Goal: Task Accomplishment & Management: Manage account settings

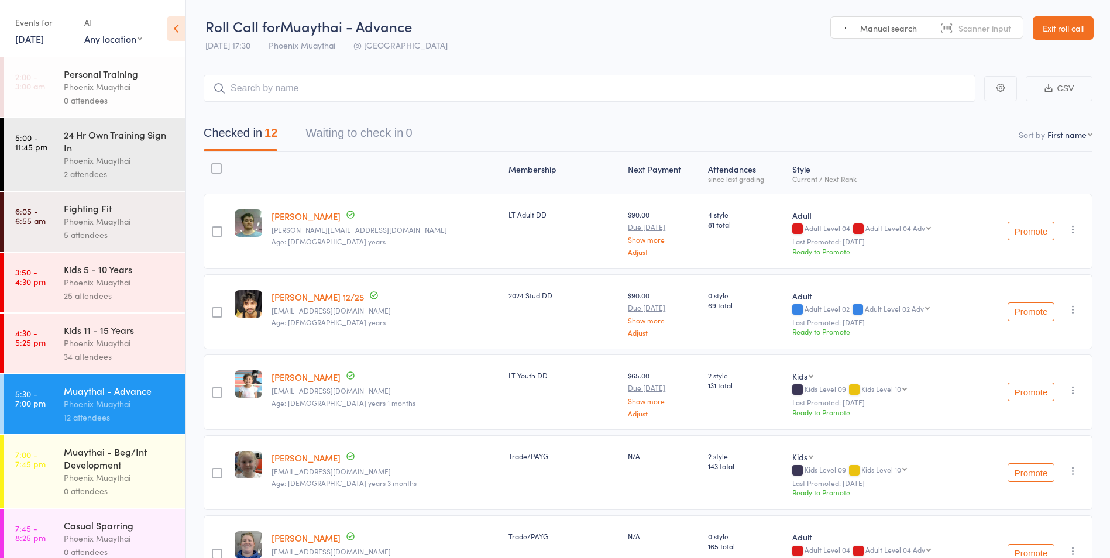
click at [1056, 29] on link "Exit roll call" at bounding box center [1063, 27] width 61 height 23
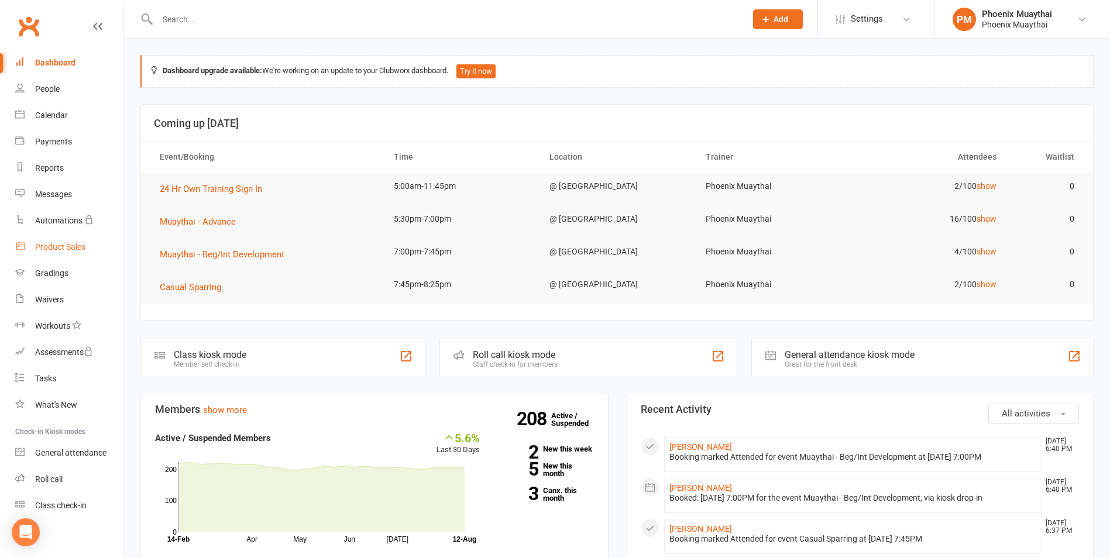
click at [66, 243] on div "Product Sales" at bounding box center [60, 246] width 50 height 9
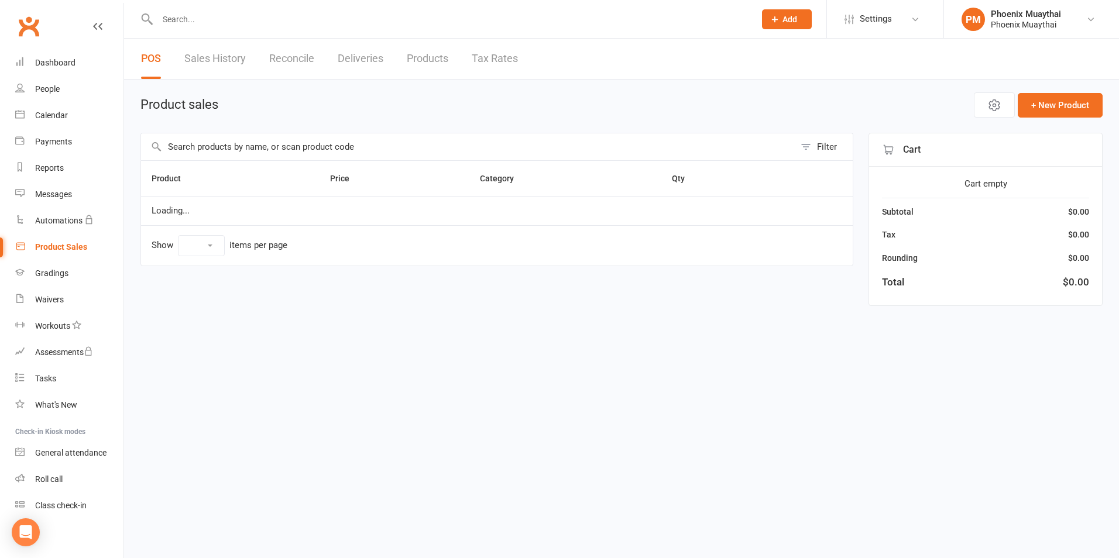
select select "100"
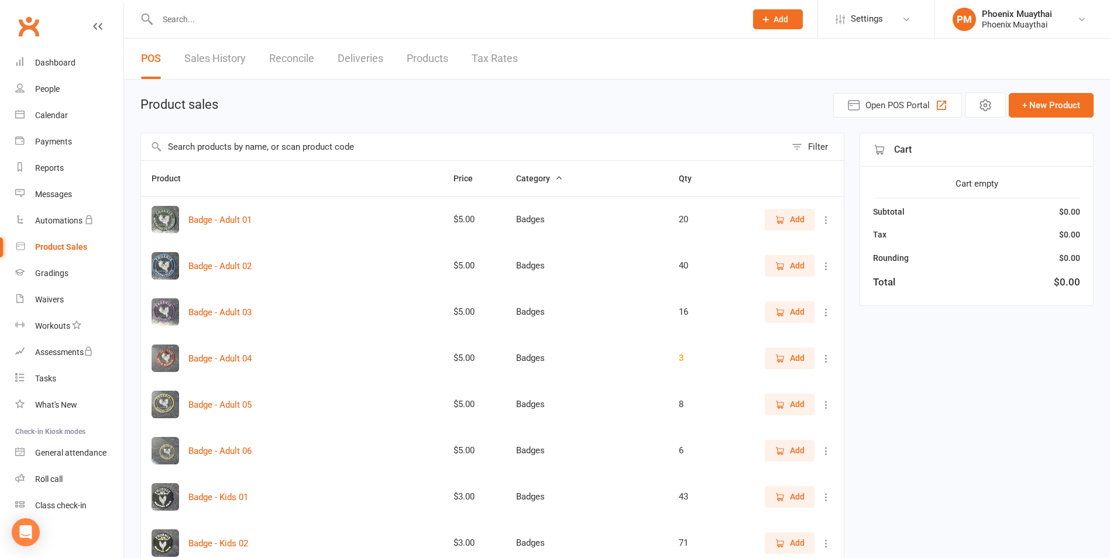
click at [207, 146] on input "text" at bounding box center [463, 146] width 645 height 27
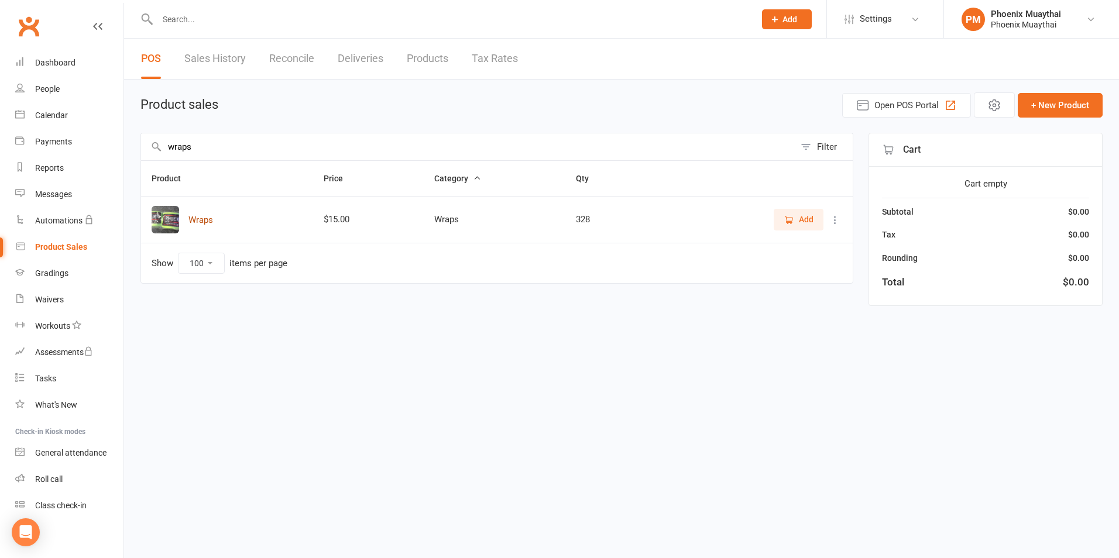
type input "wraps"
click at [197, 221] on button "Wraps" at bounding box center [200, 220] width 25 height 14
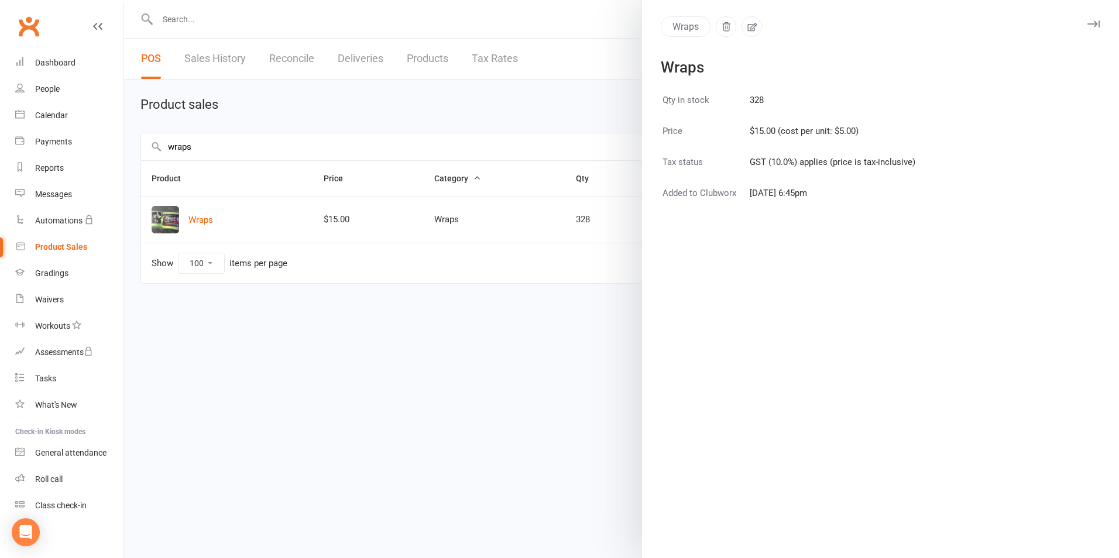
click at [509, 384] on div at bounding box center [621, 279] width 995 height 558
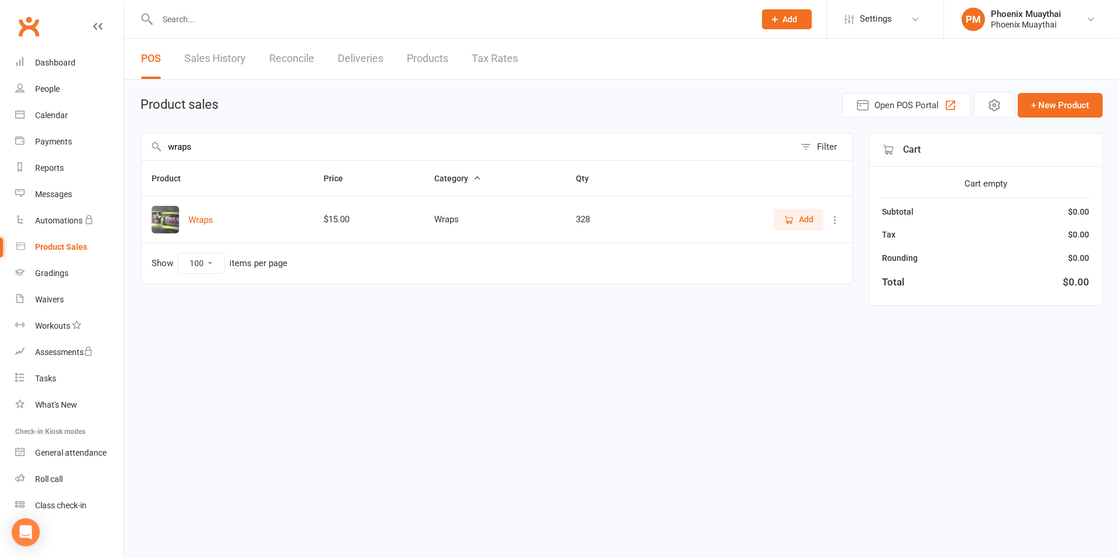
click at [796, 223] on span "Add" at bounding box center [799, 219] width 30 height 13
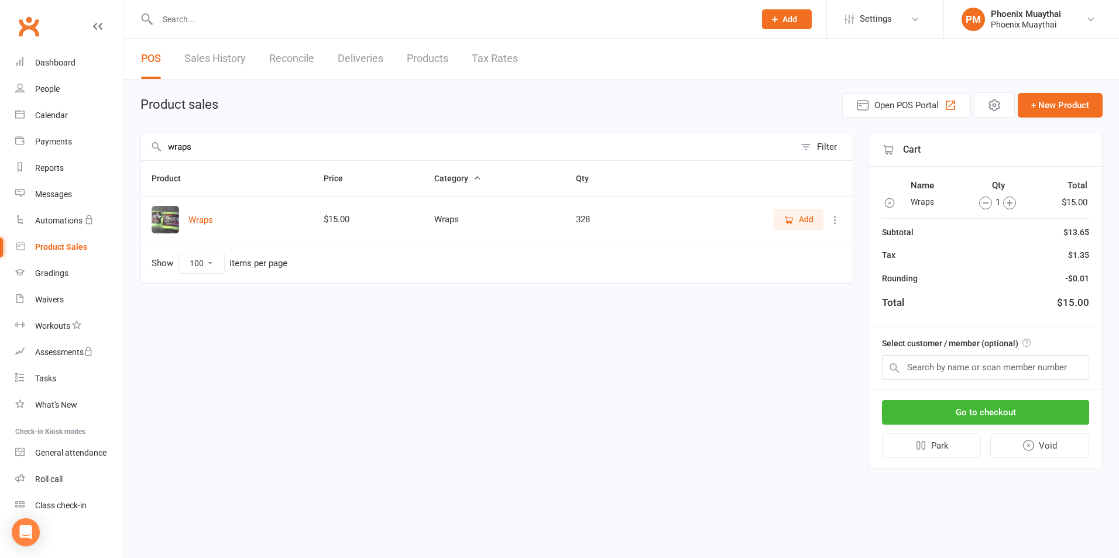
drag, startPoint x: 1006, startPoint y: 200, endPoint x: 1019, endPoint y: 200, distance: 12.9
click at [1009, 198] on icon "button" at bounding box center [1009, 203] width 13 height 13
click at [988, 370] on input "text" at bounding box center [985, 367] width 207 height 25
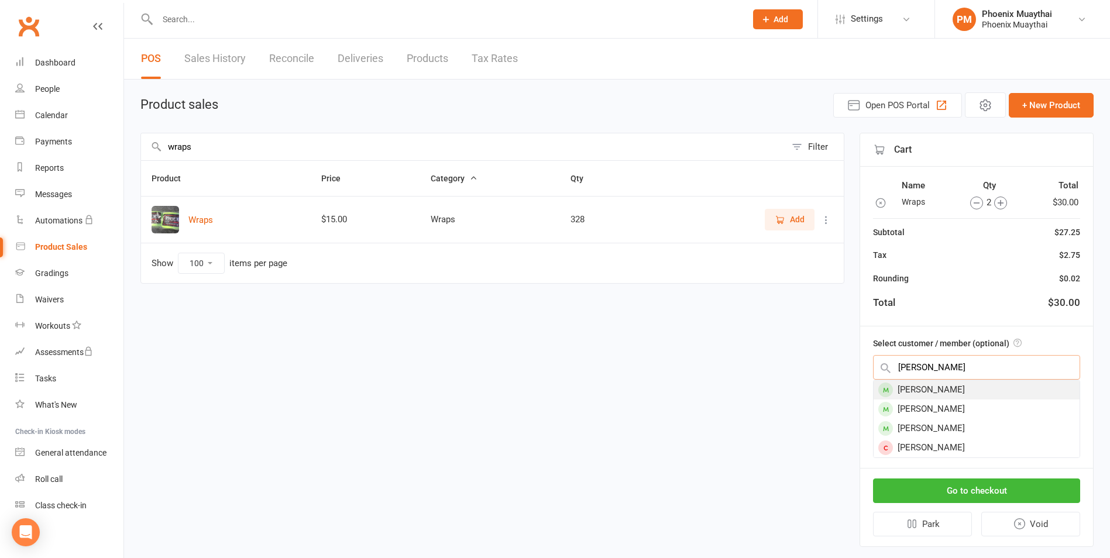
type input "aaron"
click at [947, 384] on div "Aaron Knudsen" at bounding box center [977, 389] width 206 height 19
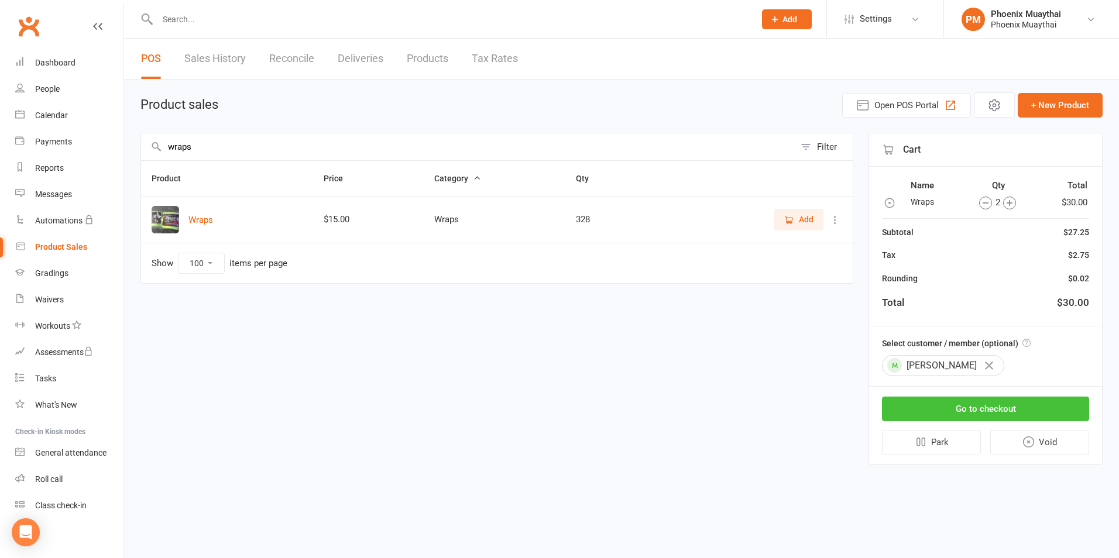
click at [966, 414] on button "Go to checkout" at bounding box center [985, 409] width 207 height 25
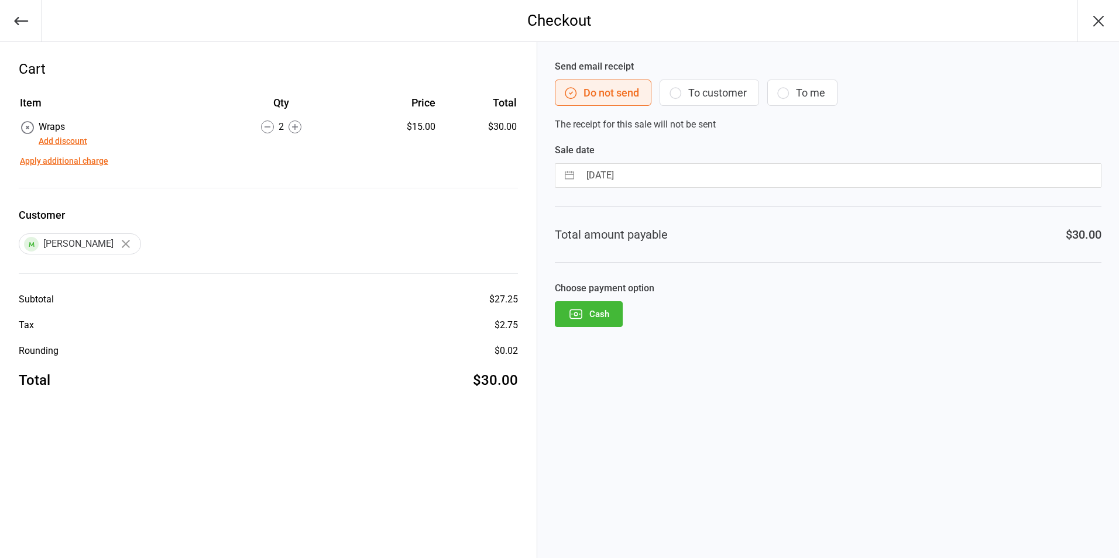
click at [598, 308] on button "Cash" at bounding box center [589, 314] width 68 height 26
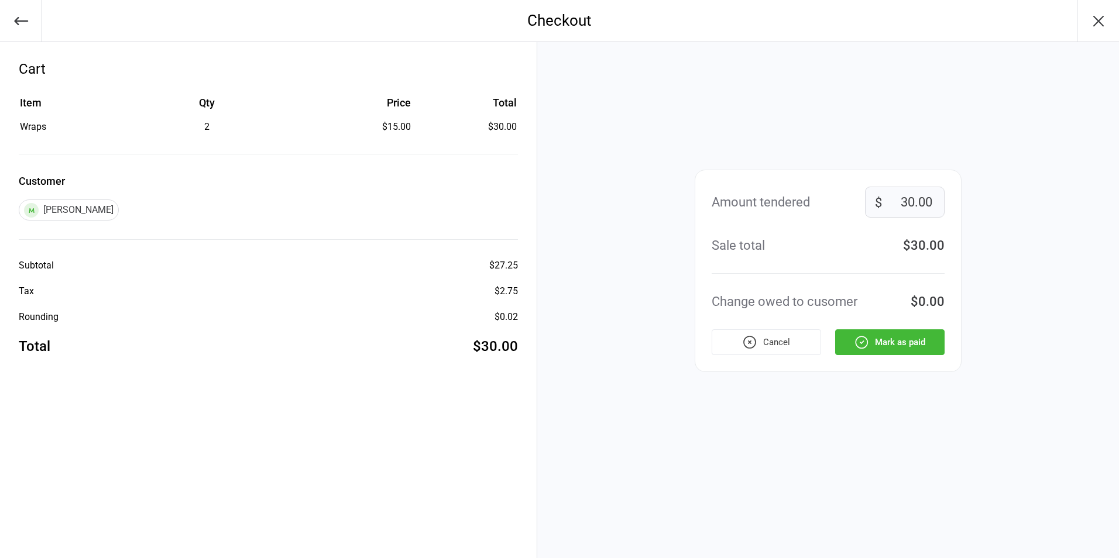
click at [857, 338] on icon "button" at bounding box center [861, 342] width 15 height 15
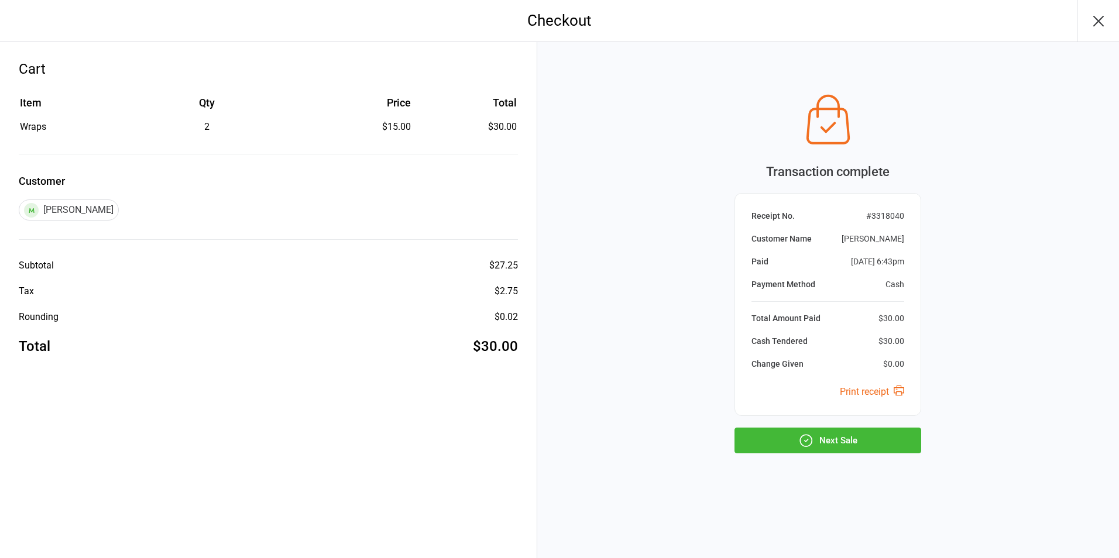
click at [808, 433] on icon "button" at bounding box center [805, 440] width 15 height 15
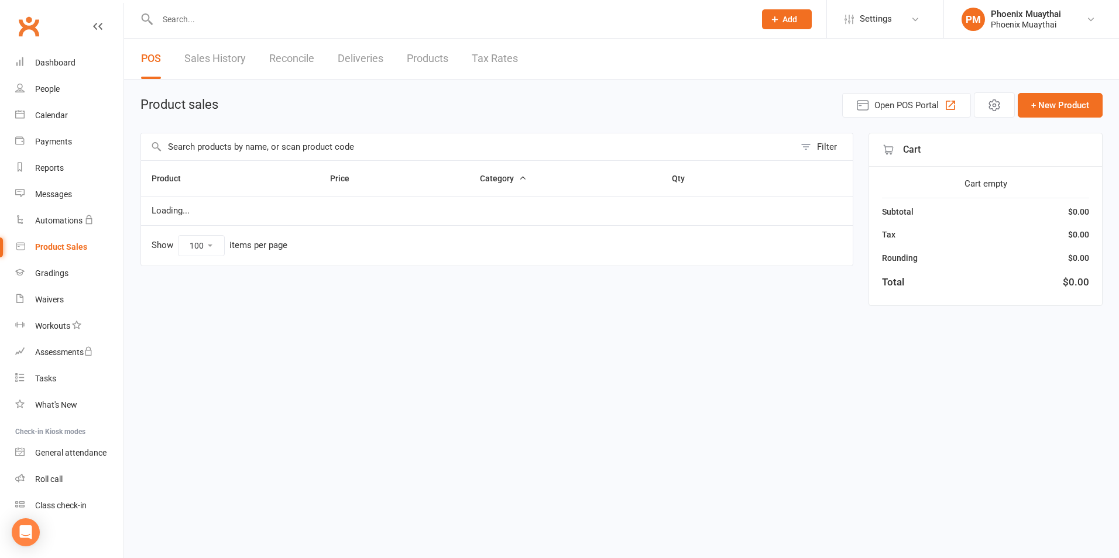
select select "100"
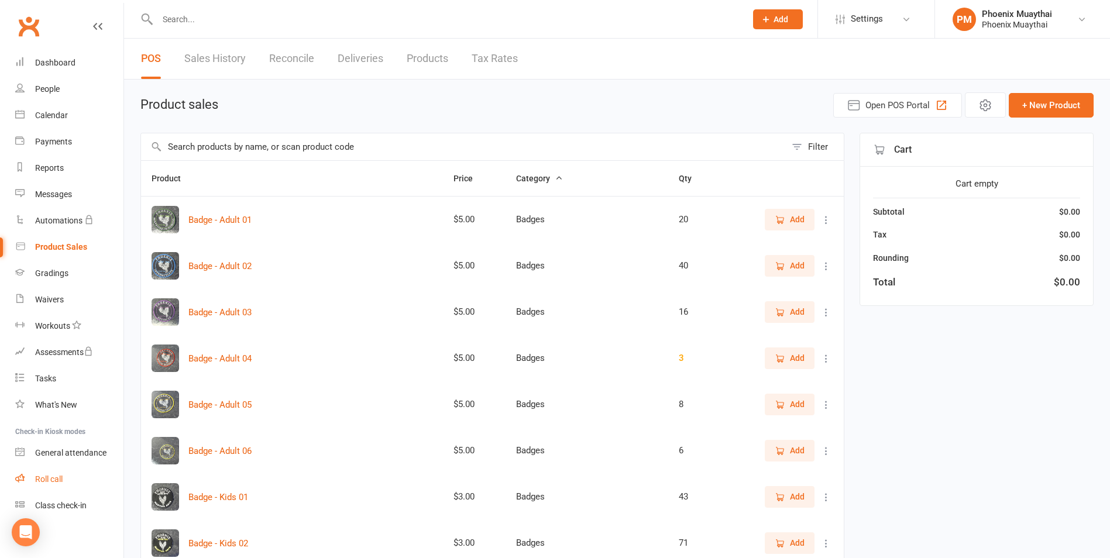
click at [46, 484] on div "Roll call" at bounding box center [49, 479] width 28 height 9
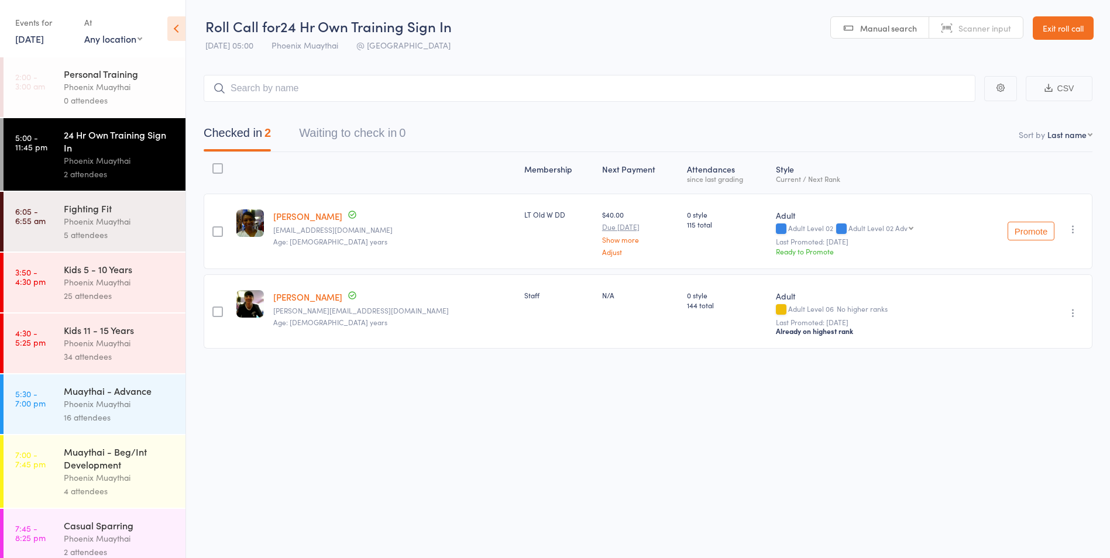
scroll to position [12, 0]
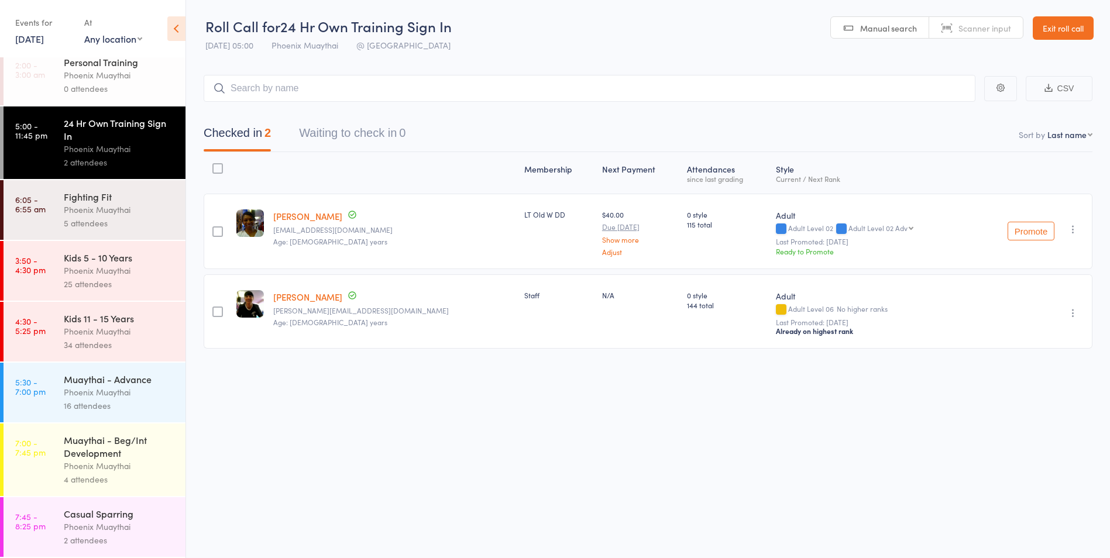
drag, startPoint x: 98, startPoint y: 384, endPoint x: 105, endPoint y: 385, distance: 6.5
click at [99, 384] on div "Muaythai - Advance" at bounding box center [120, 379] width 112 height 13
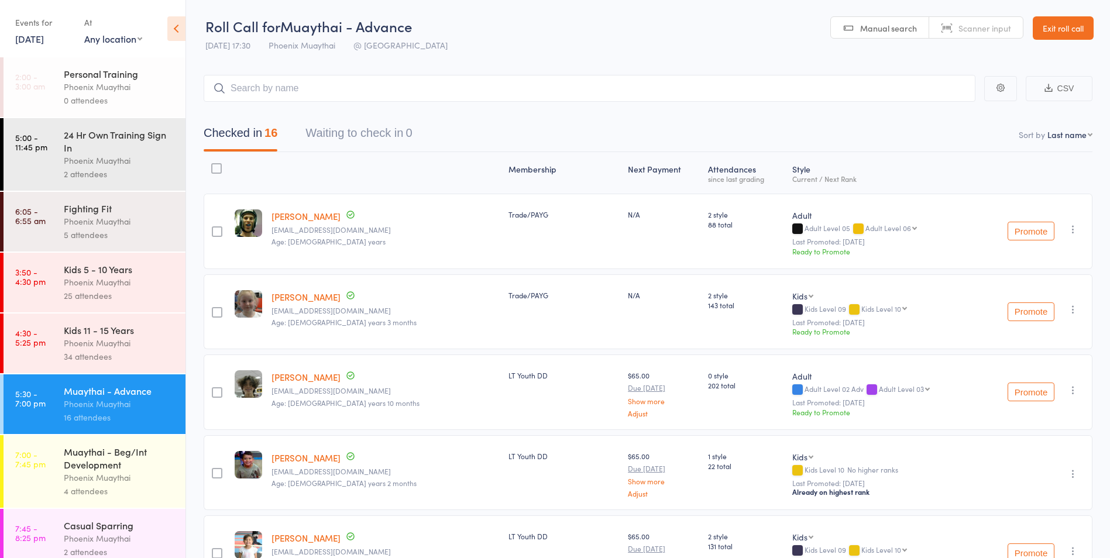
click at [253, 88] on input "search" at bounding box center [590, 88] width 772 height 27
type input "anthony"
click at [254, 107] on div "Anthony Manning" at bounding box center [258, 113] width 88 height 13
click at [1056, 131] on select "First name Last name Birthday today? Behind on payments? Check in time Next pay…" at bounding box center [1070, 135] width 45 height 12
select select "0"
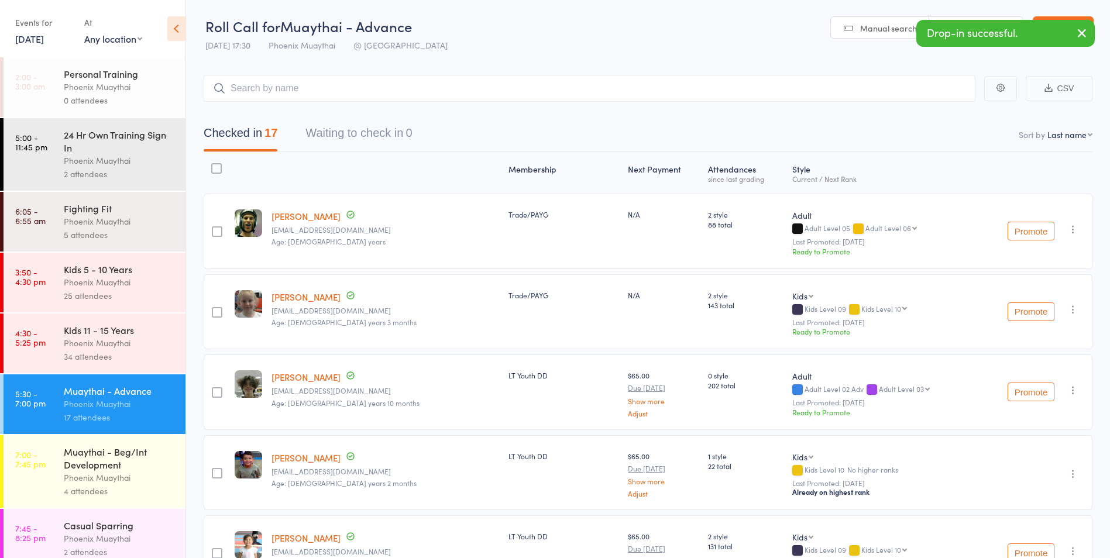
click at [1048, 129] on select "First name Last name Birthday today? Behind on payments? Check in time Next pay…" at bounding box center [1070, 135] width 45 height 12
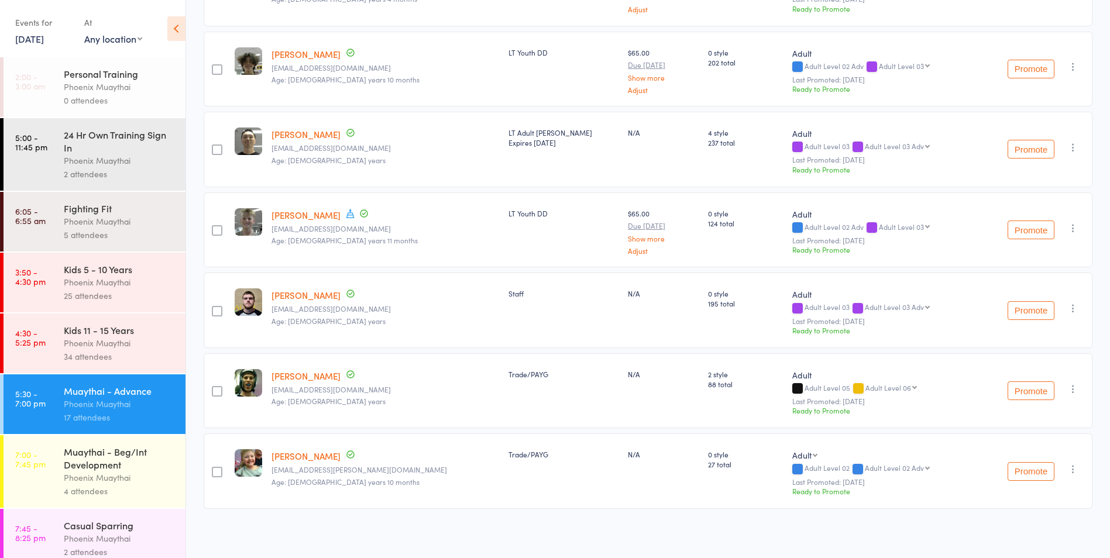
scroll to position [1041, 0]
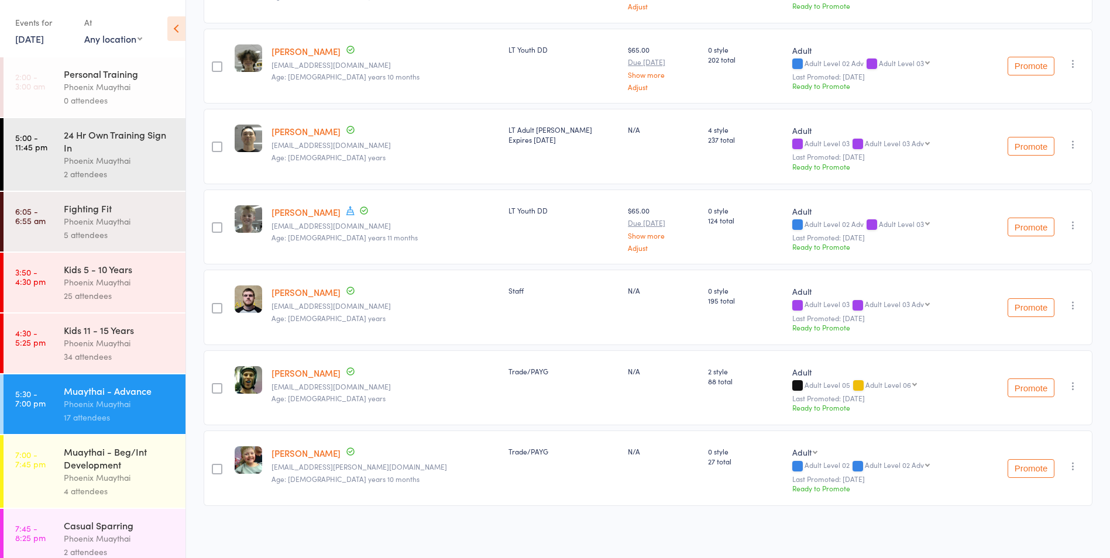
click at [97, 477] on div "Phoenix Muaythai" at bounding box center [120, 477] width 112 height 13
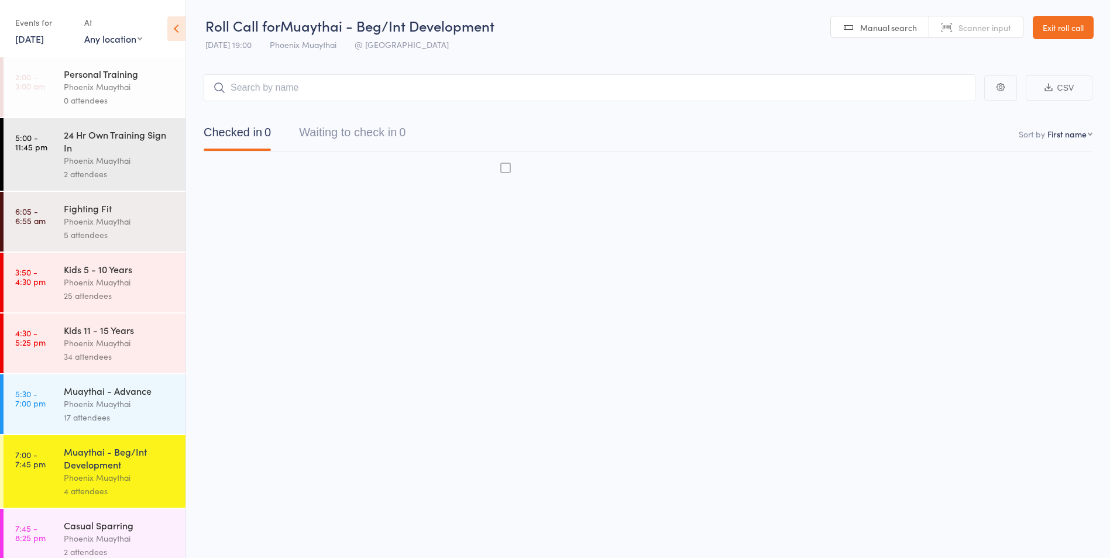
scroll to position [1, 0]
click at [88, 404] on div "Phoenix Muaythai" at bounding box center [120, 403] width 112 height 13
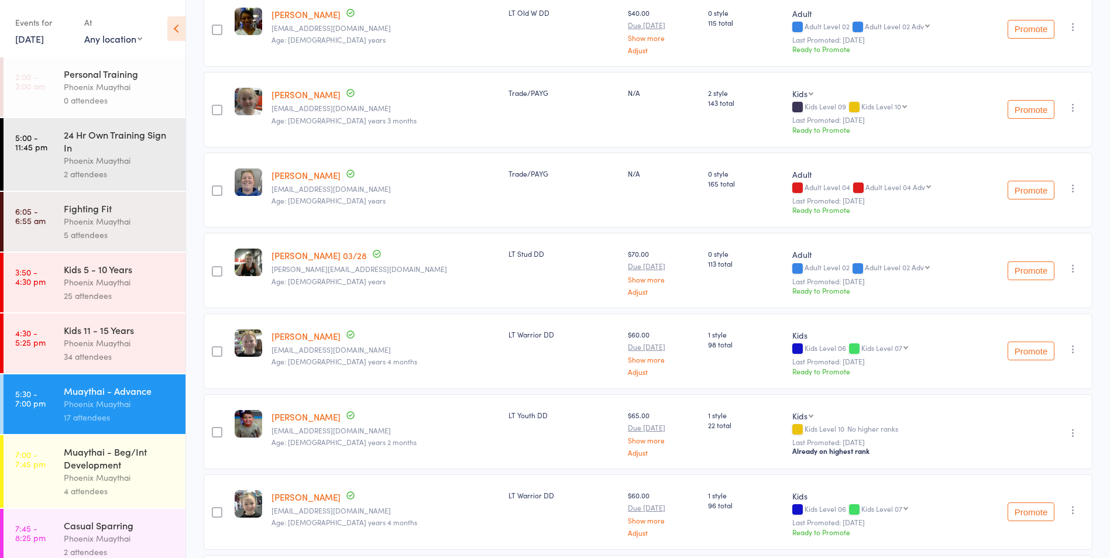
scroll to position [339, 0]
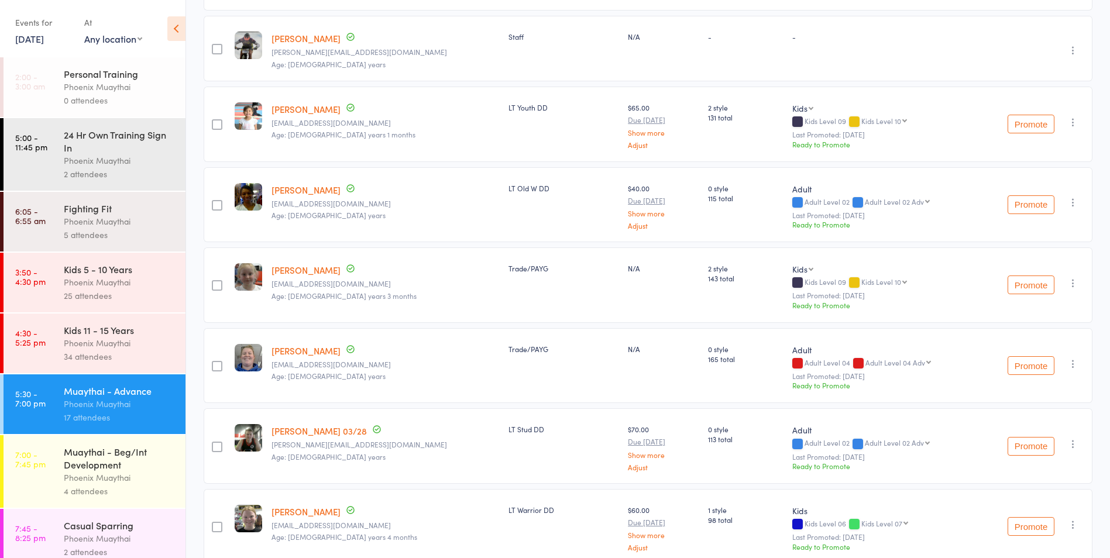
click at [225, 204] on div at bounding box center [217, 204] width 26 height 75
click at [212, 200] on div at bounding box center [217, 204] width 26 height 75
click at [217, 205] on div at bounding box center [217, 205] width 11 height 11
click at [214, 202] on input "checkbox" at bounding box center [214, 202] width 0 height 0
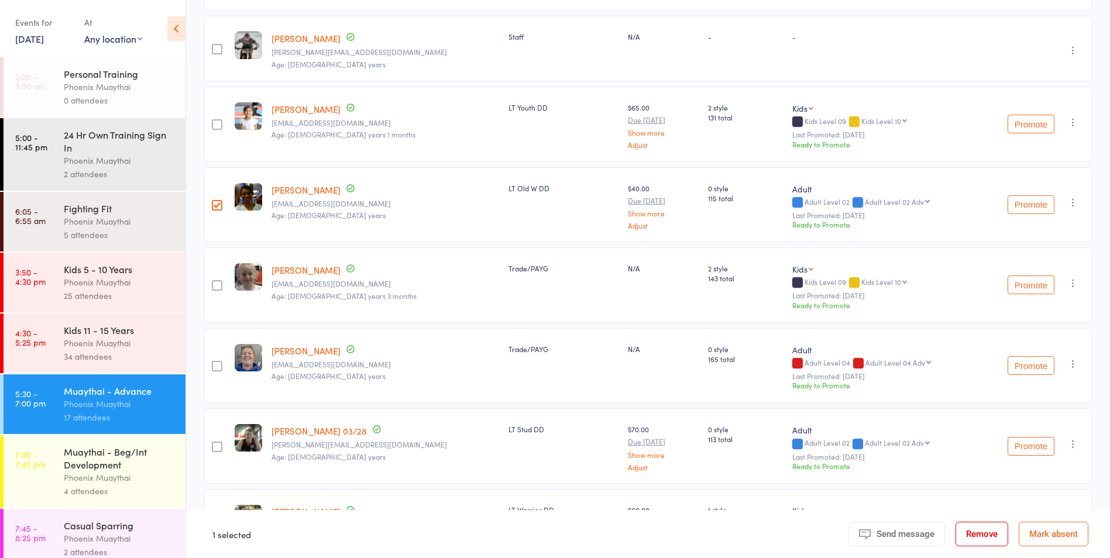
click at [967, 530] on button "Remove" at bounding box center [982, 534] width 53 height 25
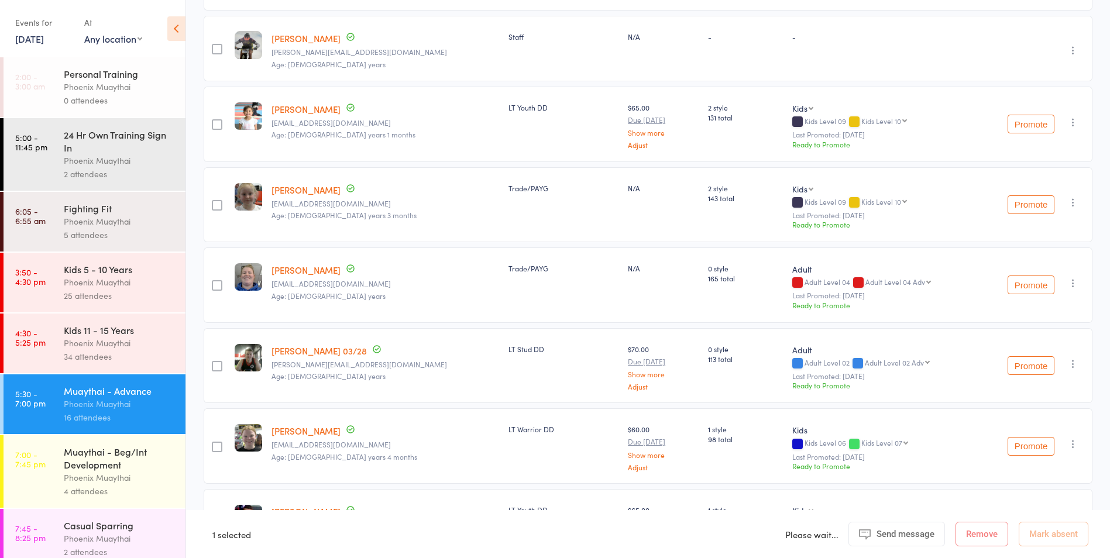
click at [102, 454] on div "Muaythai - Beg/Int Development" at bounding box center [120, 458] width 112 height 26
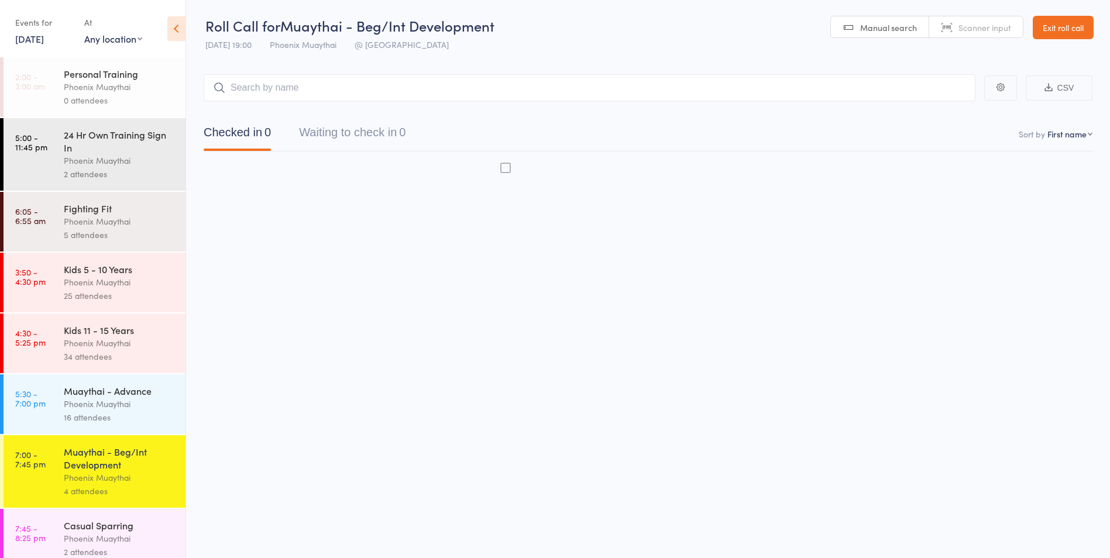
scroll to position [1, 0]
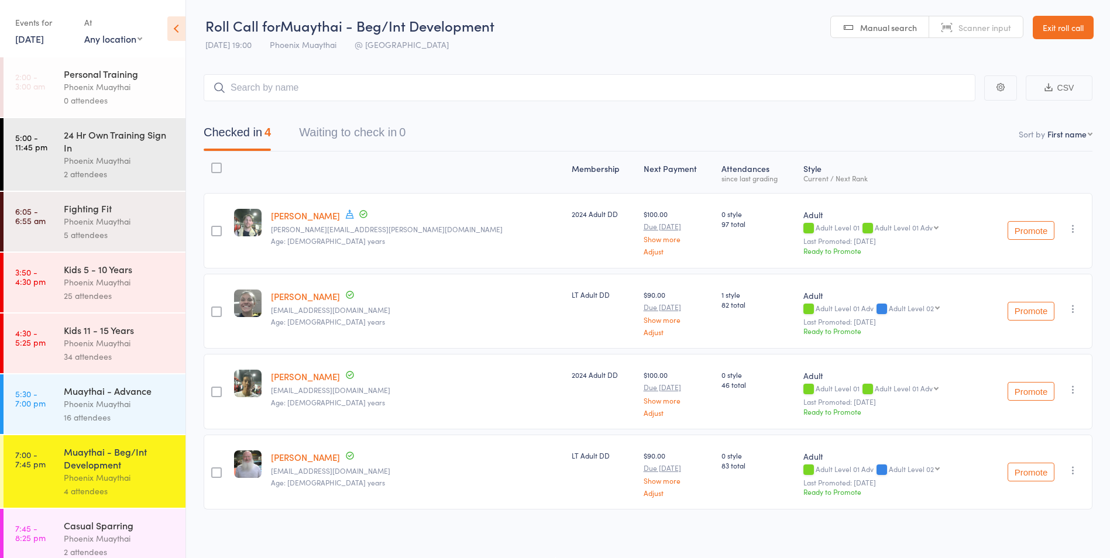
click at [94, 403] on div "Phoenix Muaythai" at bounding box center [120, 403] width 112 height 13
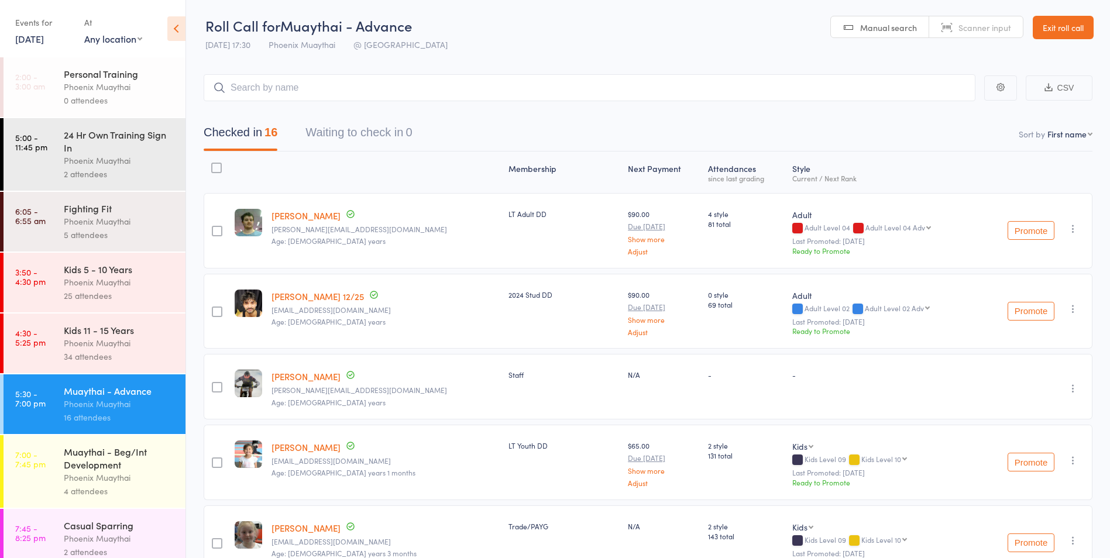
click at [98, 458] on div "Muaythai - Beg/Int Development" at bounding box center [120, 458] width 112 height 26
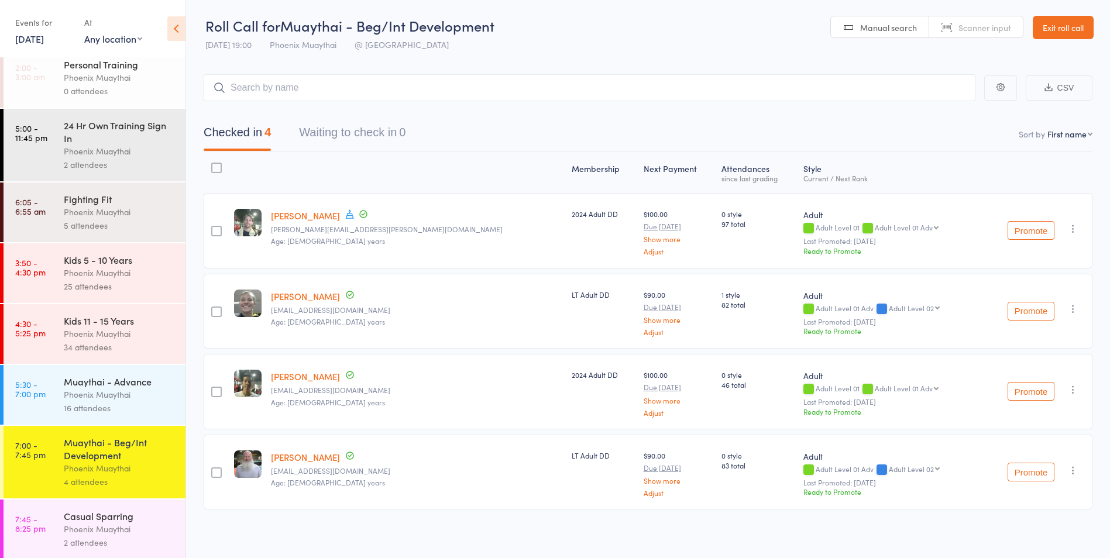
scroll to position [12, 0]
click at [109, 386] on div "Phoenix Muaythai" at bounding box center [120, 392] width 112 height 13
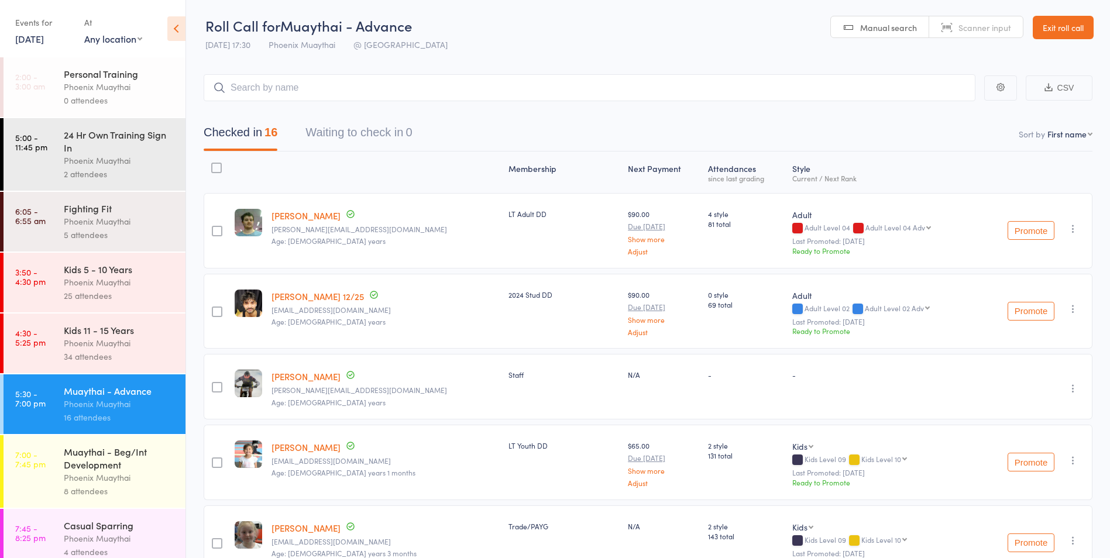
click at [105, 457] on div "Muaythai - Beg/Int Development" at bounding box center [120, 458] width 112 height 26
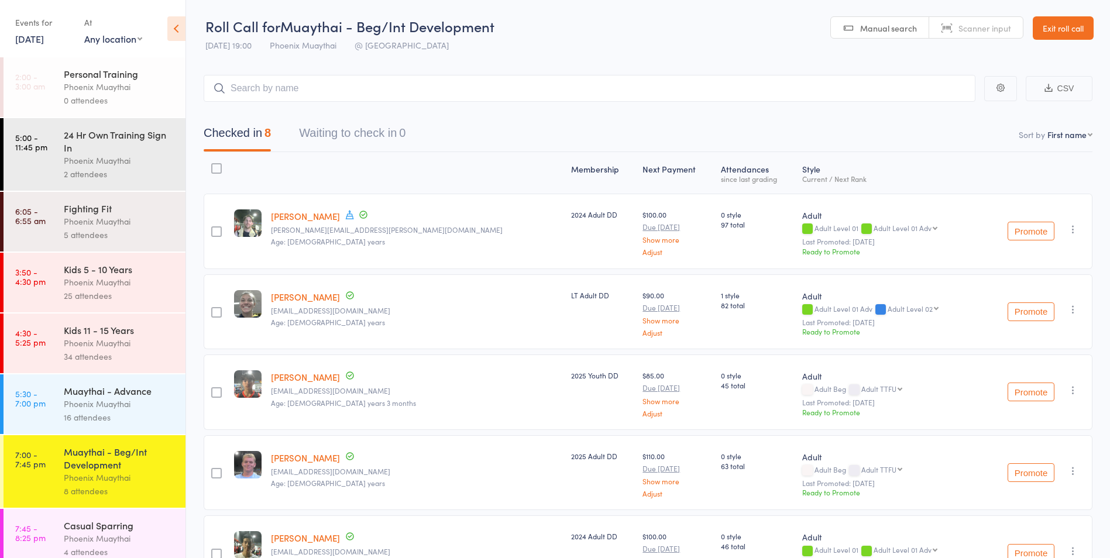
click at [1056, 26] on link "Exit roll call" at bounding box center [1063, 27] width 61 height 23
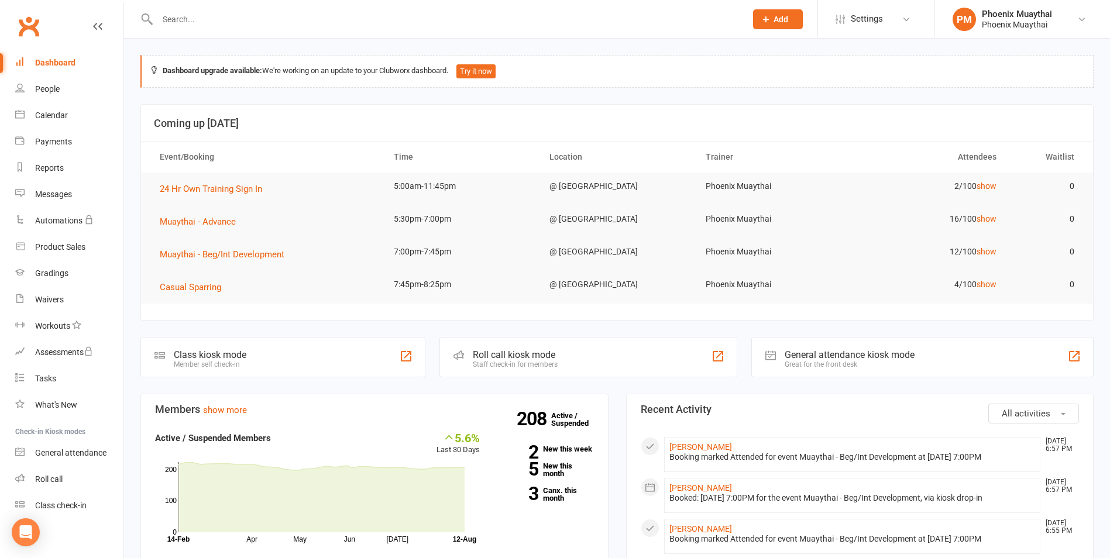
click at [198, 24] on input "text" at bounding box center [446, 19] width 584 height 16
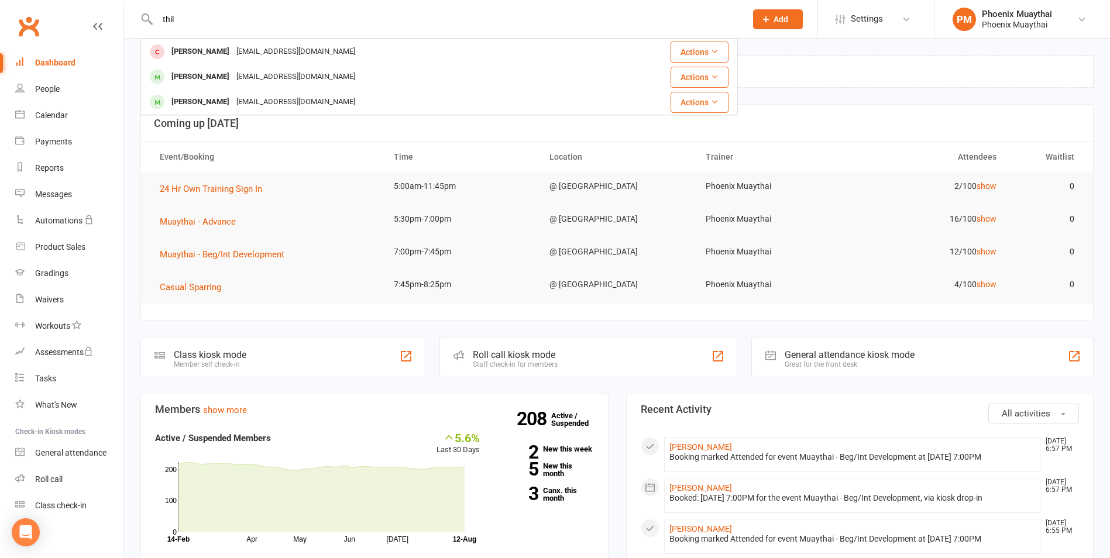
drag, startPoint x: 196, startPoint y: 22, endPoint x: 52, endPoint y: 30, distance: 144.2
click at [52, 3] on header "thil Nox Nguyen thierrync@gmail.com Actions Garang Thon Garang.thon10@gmail.com…" at bounding box center [555, 3] width 1110 height 0
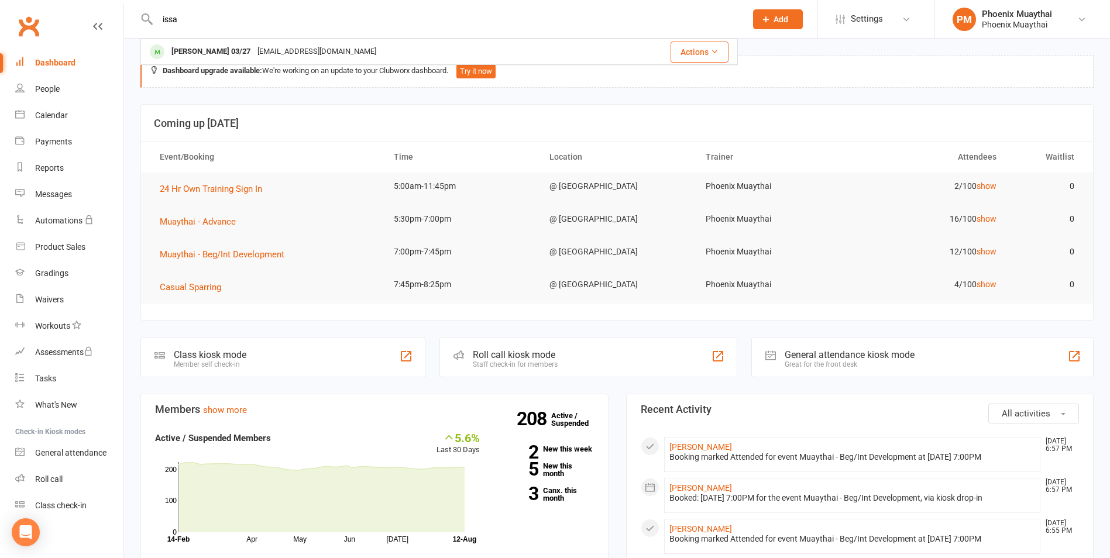
type input "issa"
click at [64, 478] on link "Roll call" at bounding box center [69, 479] width 108 height 26
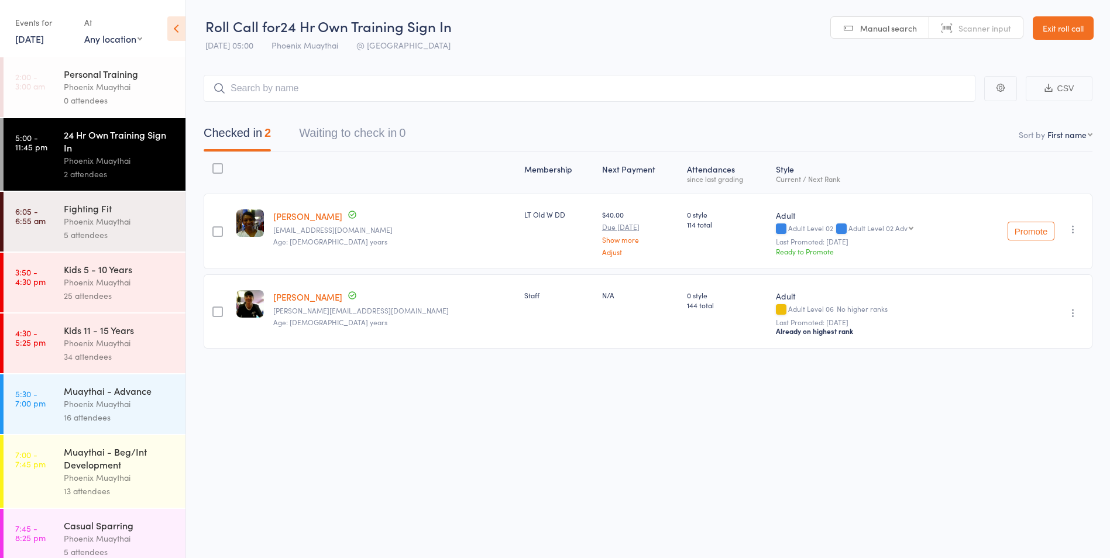
scroll to position [12, 0]
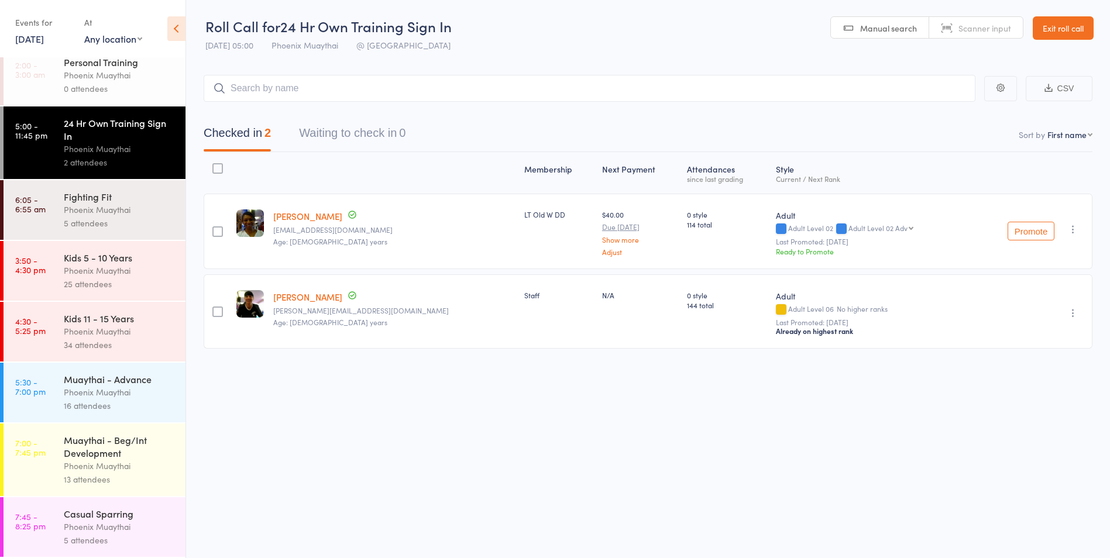
click at [121, 468] on div "Phoenix Muaythai" at bounding box center [120, 465] width 112 height 13
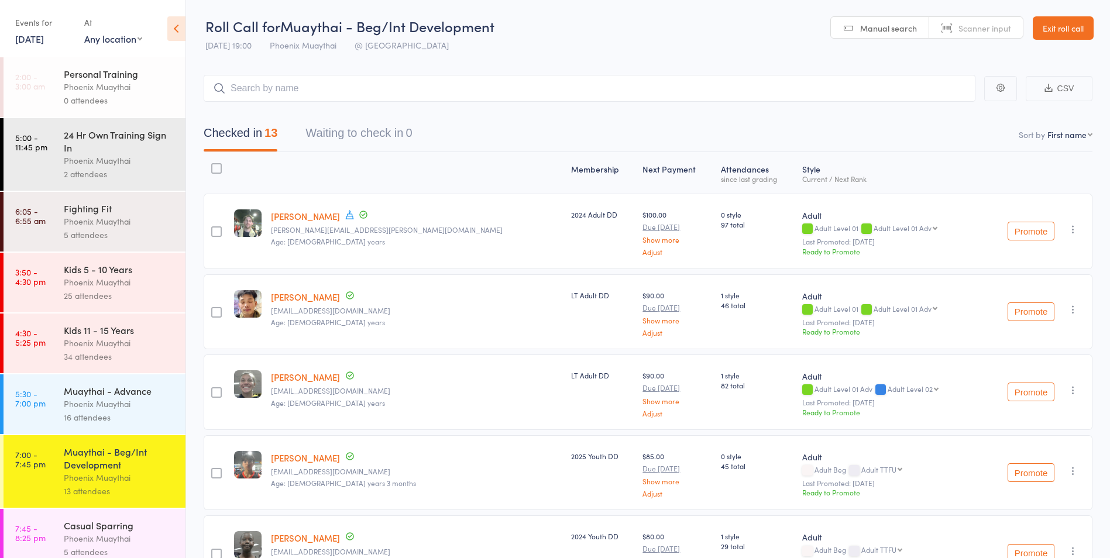
scroll to position [12, 0]
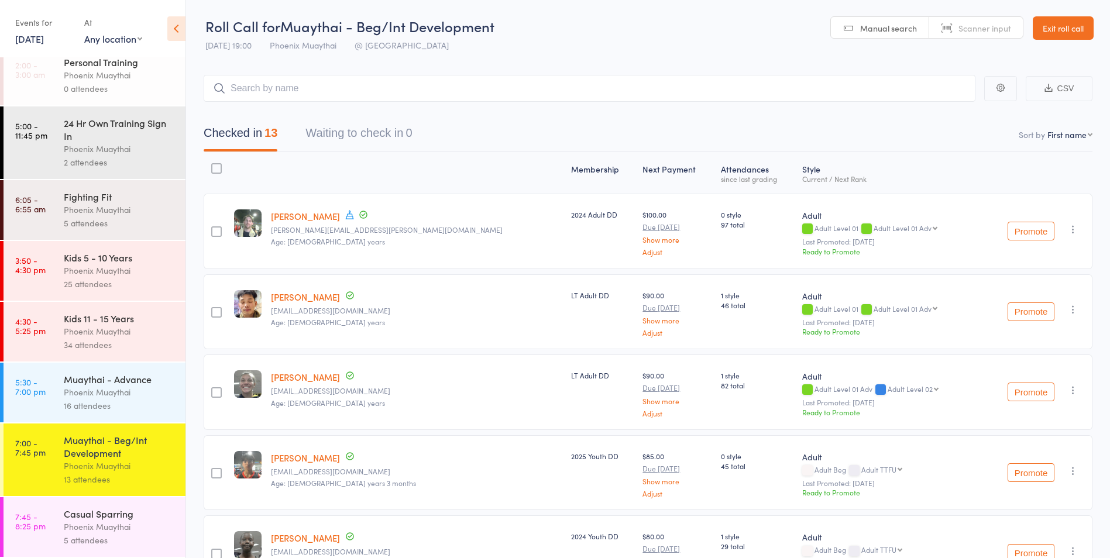
click at [108, 529] on div "Phoenix Muaythai" at bounding box center [120, 526] width 112 height 13
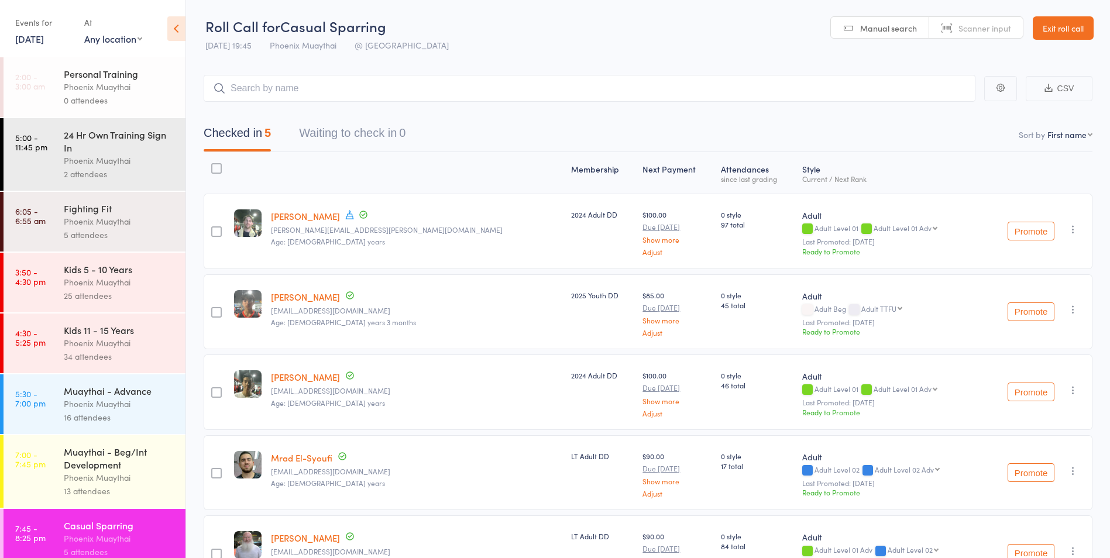
click at [108, 468] on div "Muaythai - Beg/Int Development" at bounding box center [120, 458] width 112 height 26
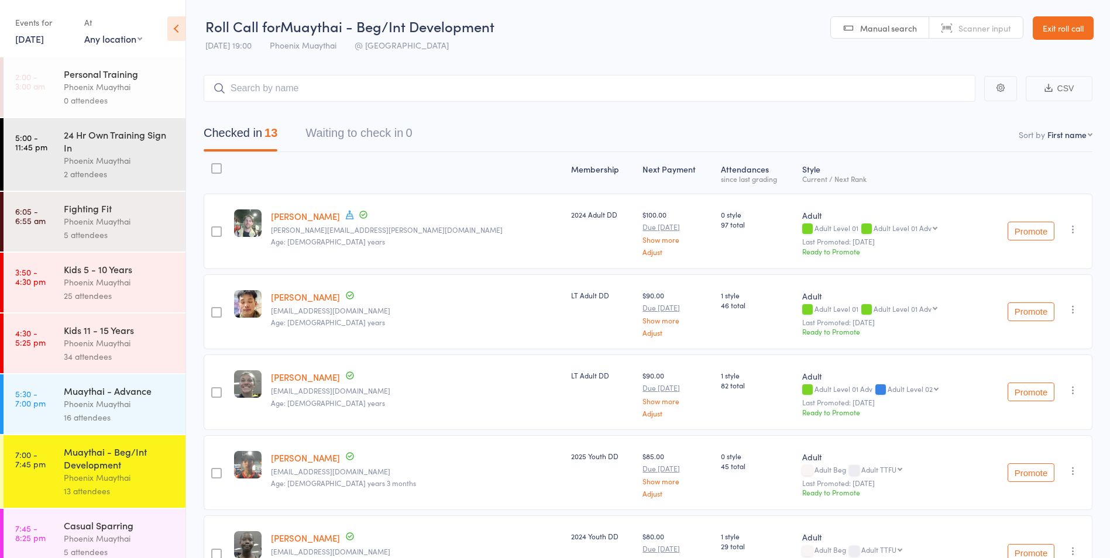
drag, startPoint x: 1068, startPoint y: 25, endPoint x: 1050, endPoint y: 31, distance: 19.1
click at [1068, 25] on link "Exit roll call" at bounding box center [1063, 27] width 61 height 23
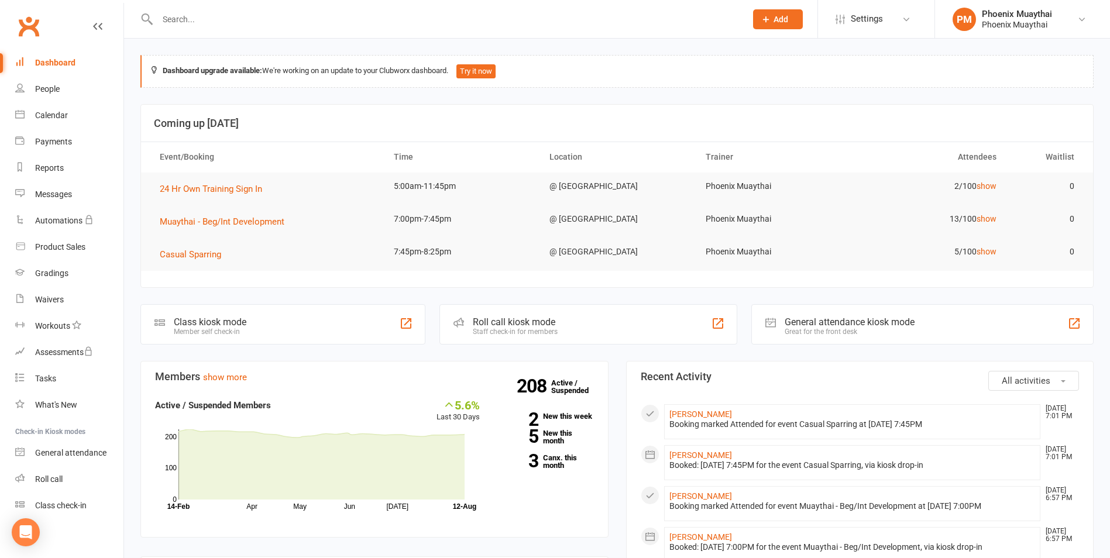
click at [192, 26] on input "text" at bounding box center [446, 19] width 584 height 16
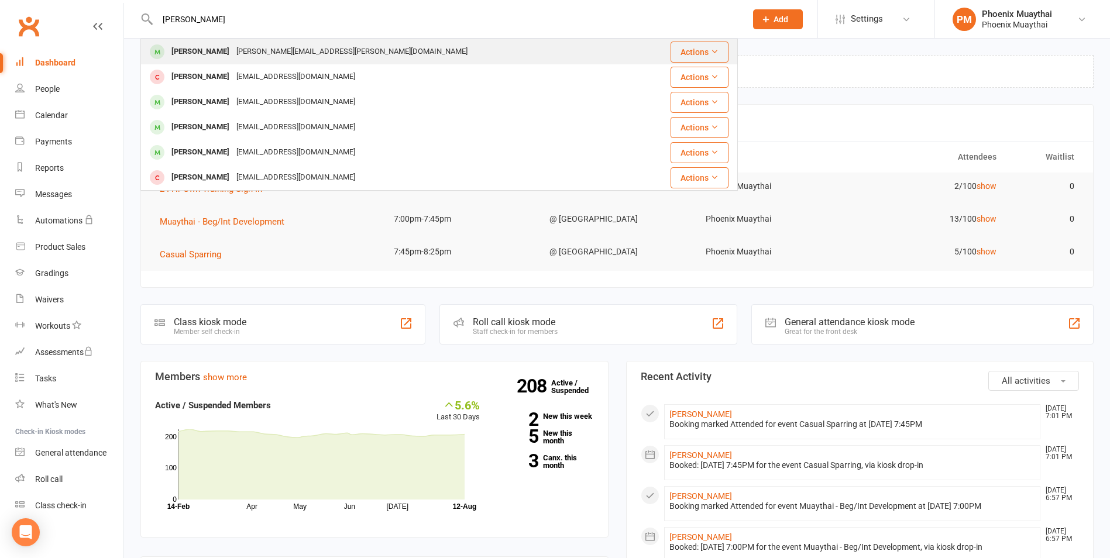
type input "[PERSON_NAME]"
click at [184, 53] on div "[PERSON_NAME]" at bounding box center [200, 51] width 65 height 17
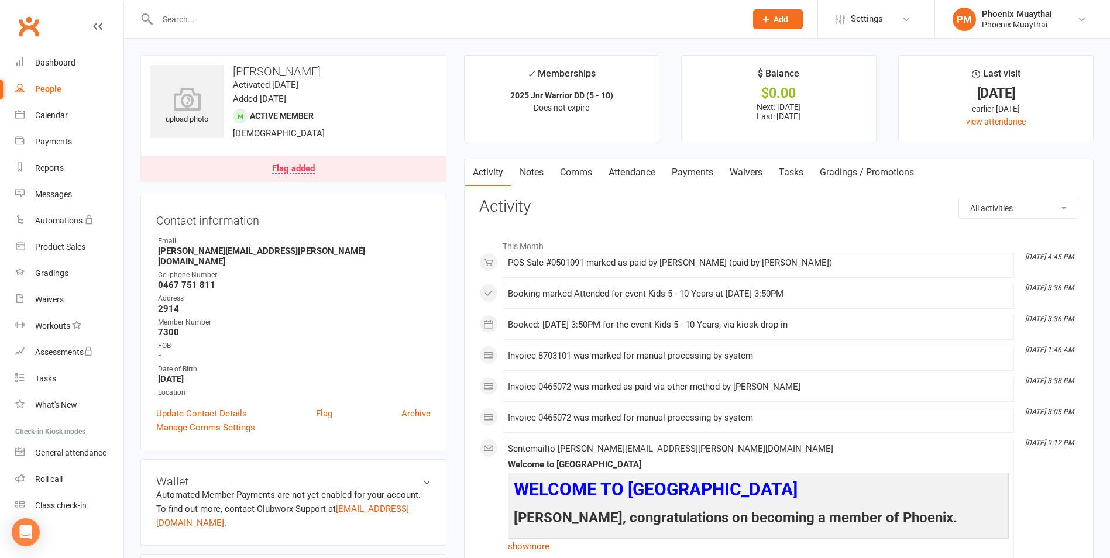
click at [286, 166] on div "Flag added" at bounding box center [293, 168] width 43 height 9
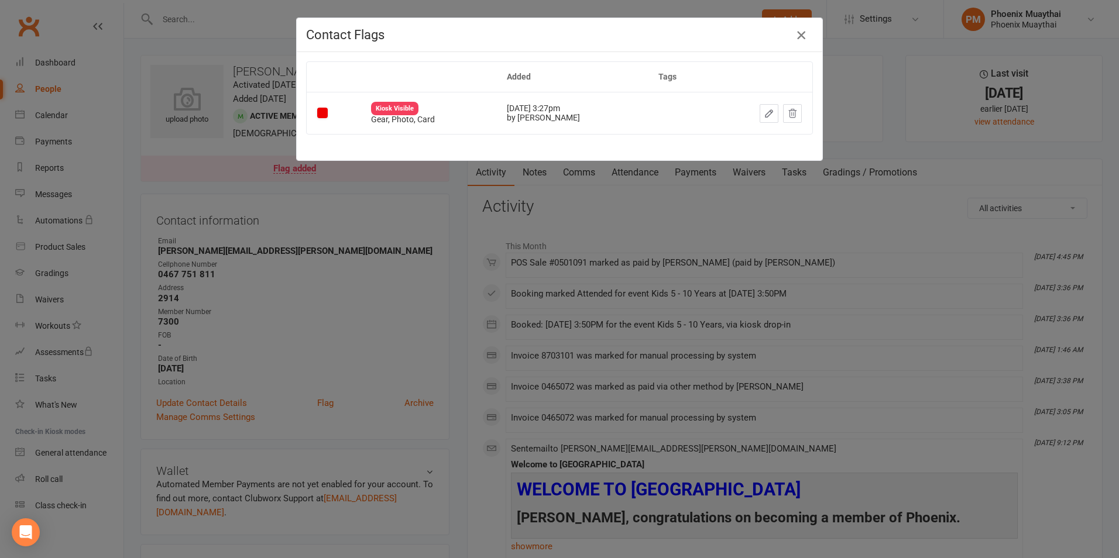
click at [799, 32] on icon "button" at bounding box center [801, 35] width 14 height 14
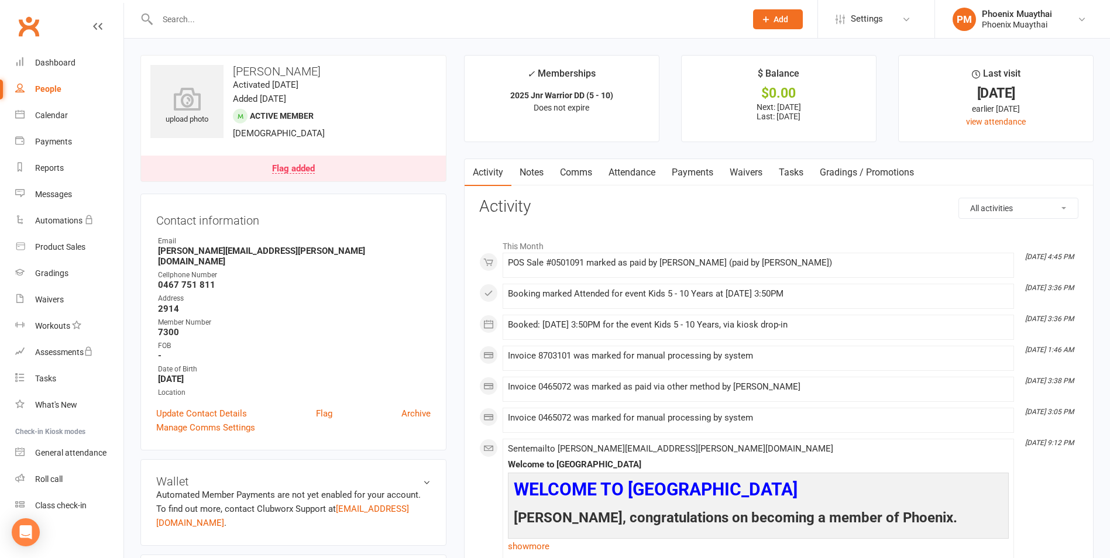
click at [304, 171] on div "Flag added" at bounding box center [293, 168] width 43 height 9
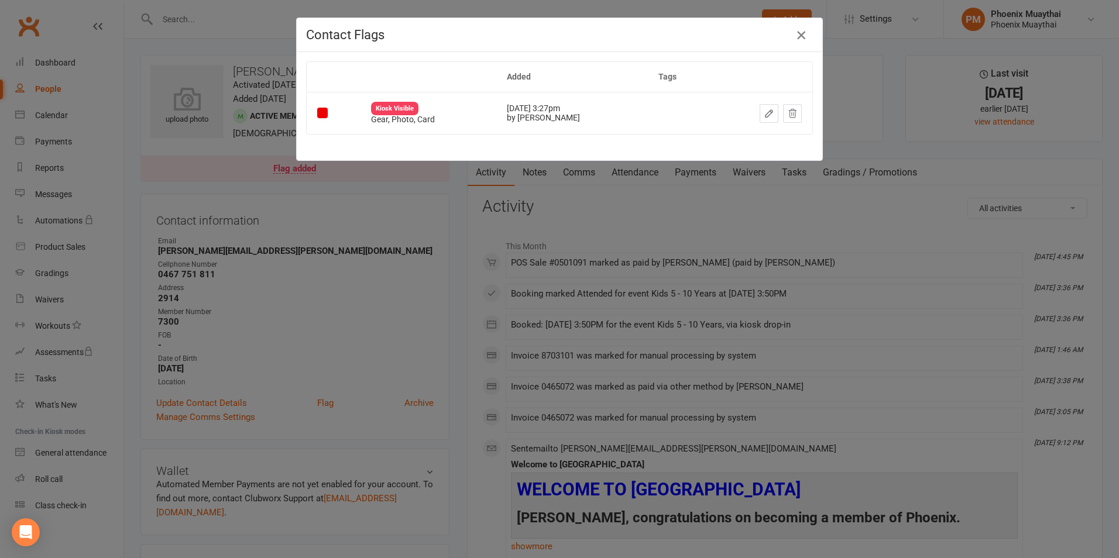
click at [794, 35] on icon "button" at bounding box center [801, 35] width 14 height 14
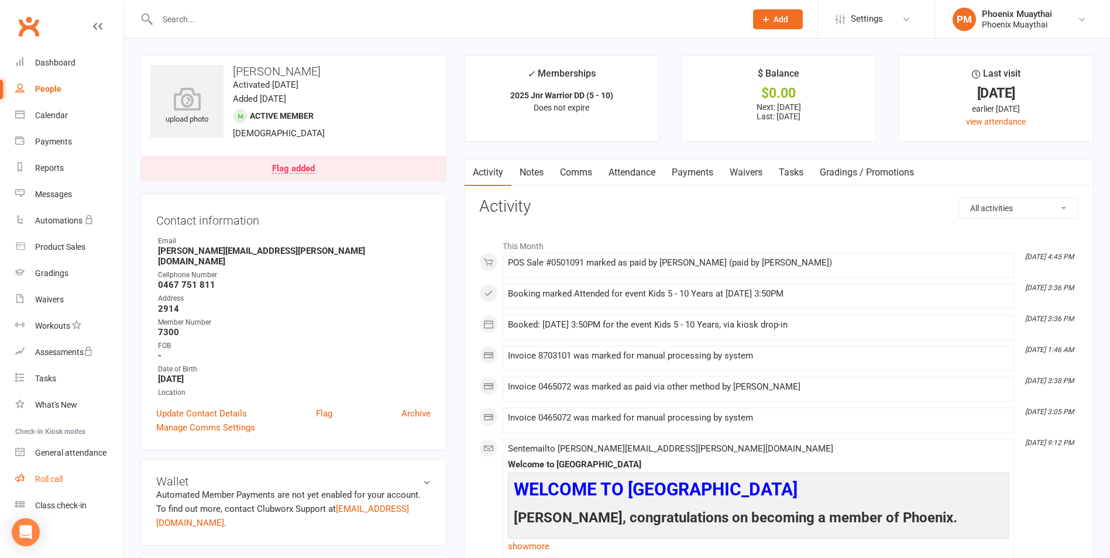
click at [60, 479] on div "Roll call" at bounding box center [49, 479] width 28 height 9
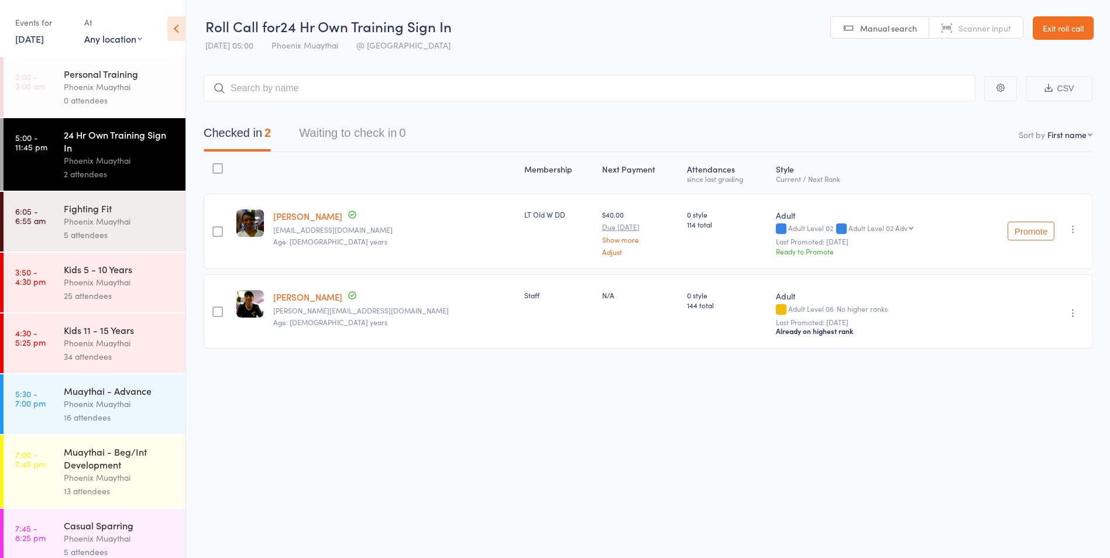
scroll to position [1, 0]
click at [104, 470] on div "Muaythai - Beg/Int Development" at bounding box center [120, 458] width 112 height 26
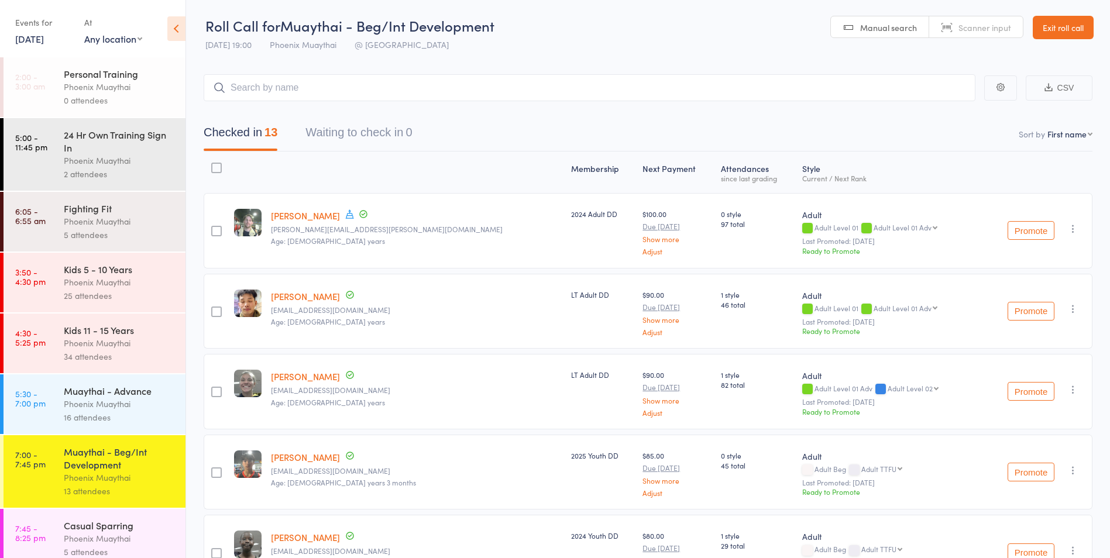
scroll to position [12, 0]
